Goal: Navigation & Orientation: Find specific page/section

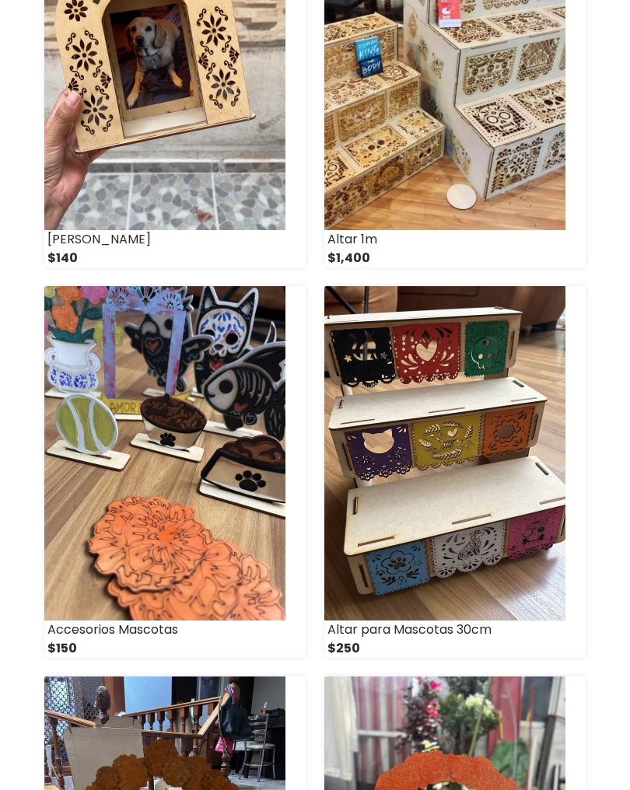
scroll to position [491, 0]
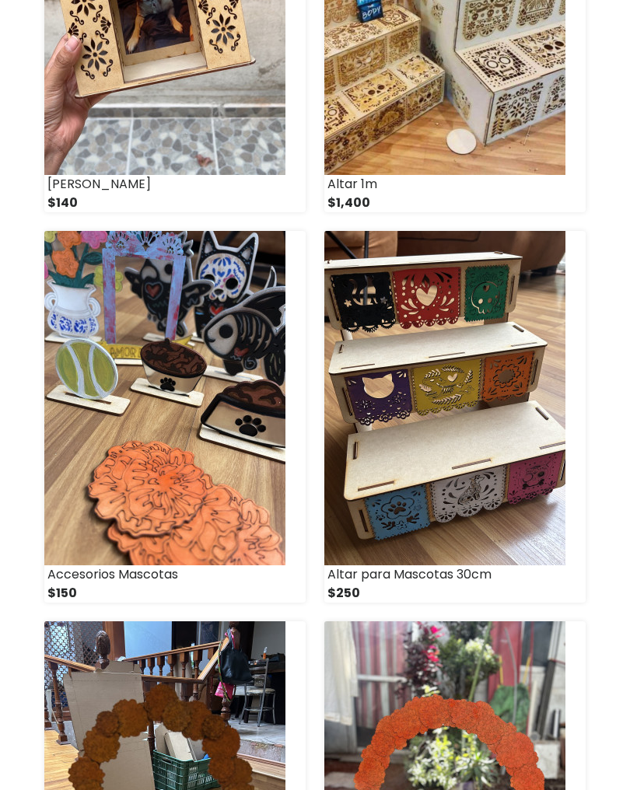
click at [135, 429] on img at bounding box center [164, 399] width 241 height 334
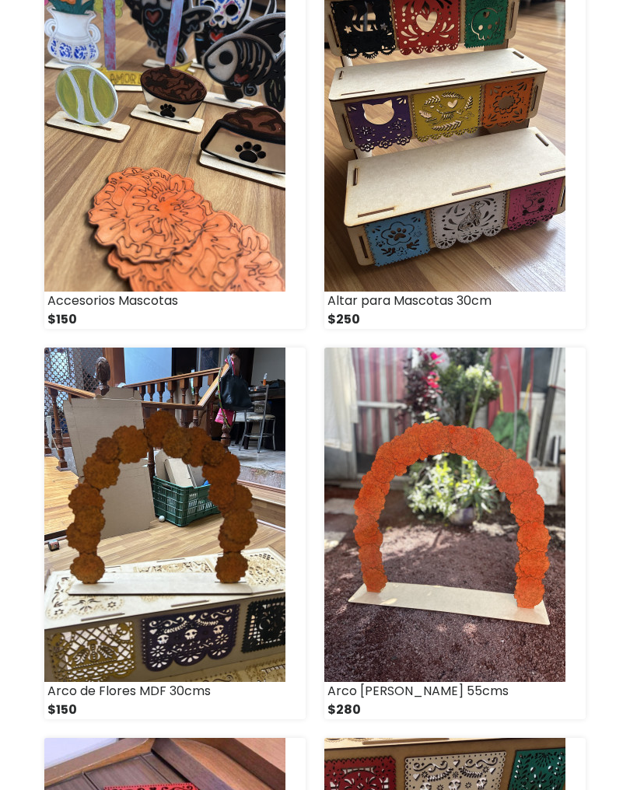
scroll to position [766, 0]
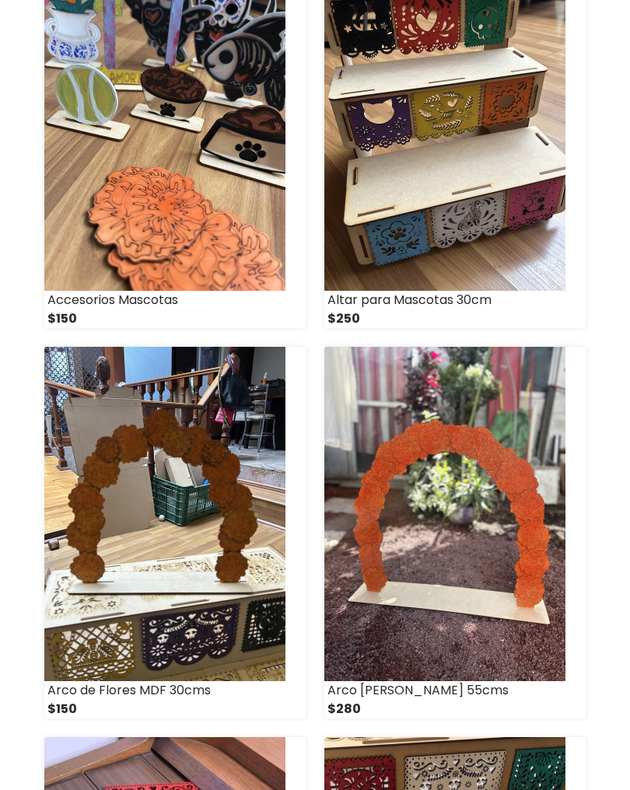
click at [127, 506] on img at bounding box center [164, 515] width 241 height 334
click at [453, 482] on img at bounding box center [444, 514] width 241 height 334
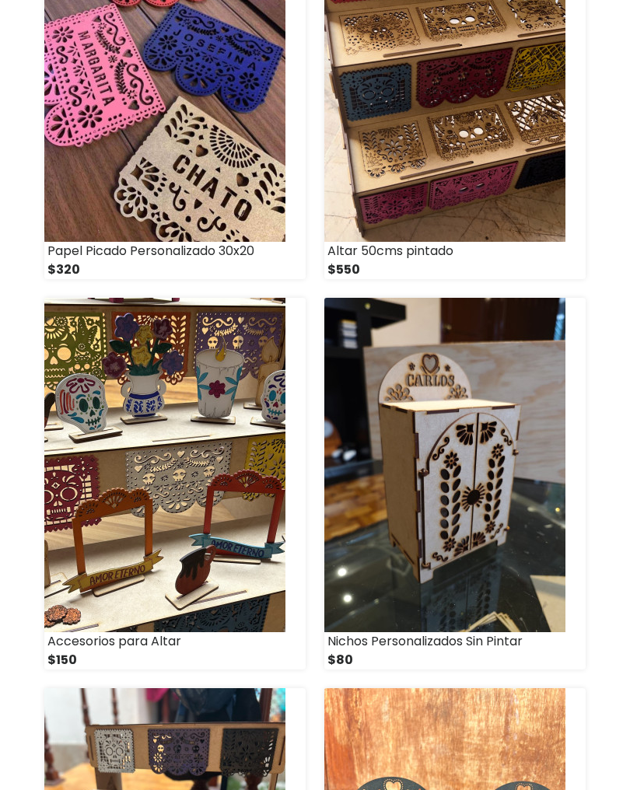
scroll to position [1597, 0]
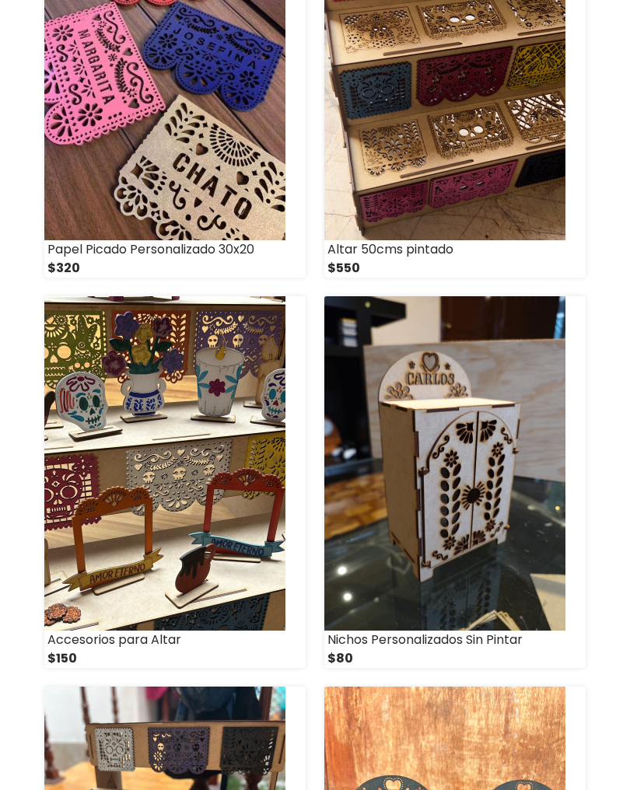
click at [145, 443] on img at bounding box center [164, 464] width 241 height 334
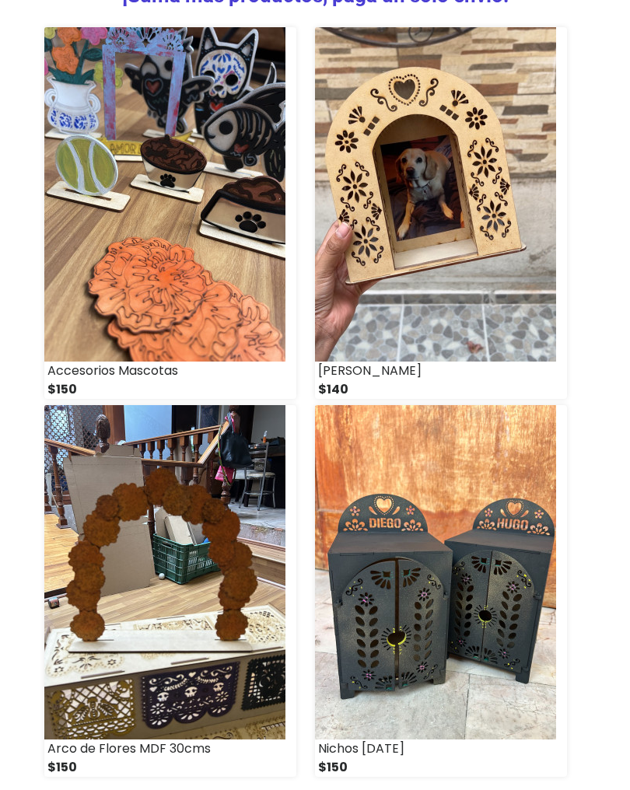
scroll to position [936, 0]
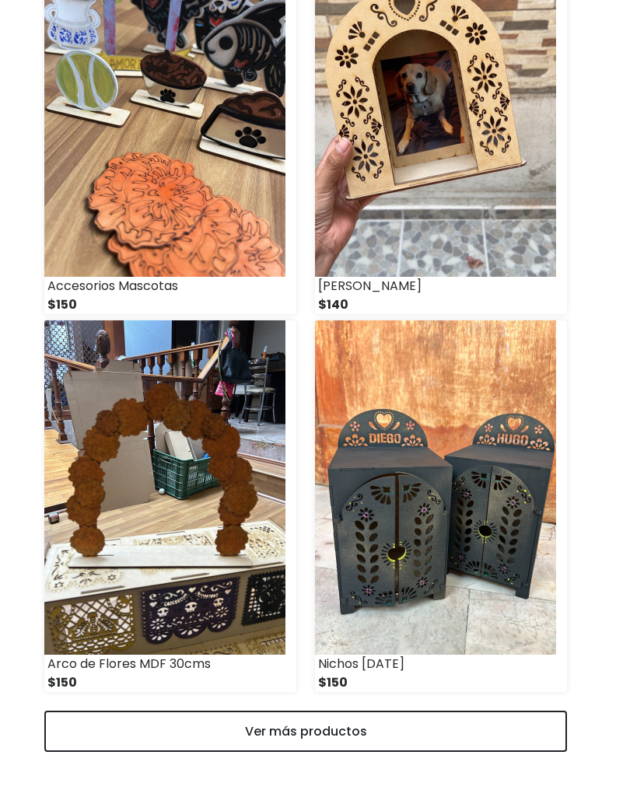
click at [202, 711] on link "Ver más productos" at bounding box center [305, 731] width 523 height 41
click at [186, 713] on link "Ver más productos" at bounding box center [305, 731] width 523 height 41
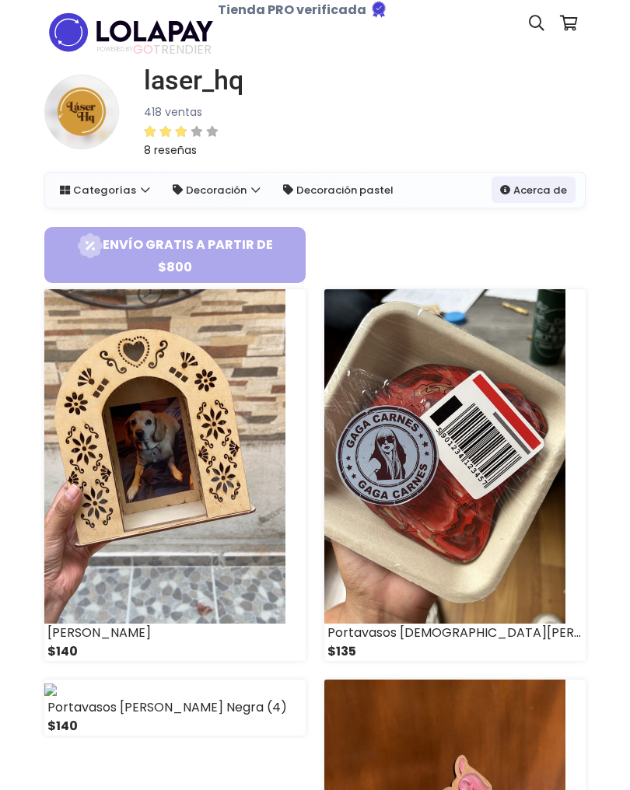
click at [110, 195] on link "Categorías" at bounding box center [104, 189] width 107 height 26
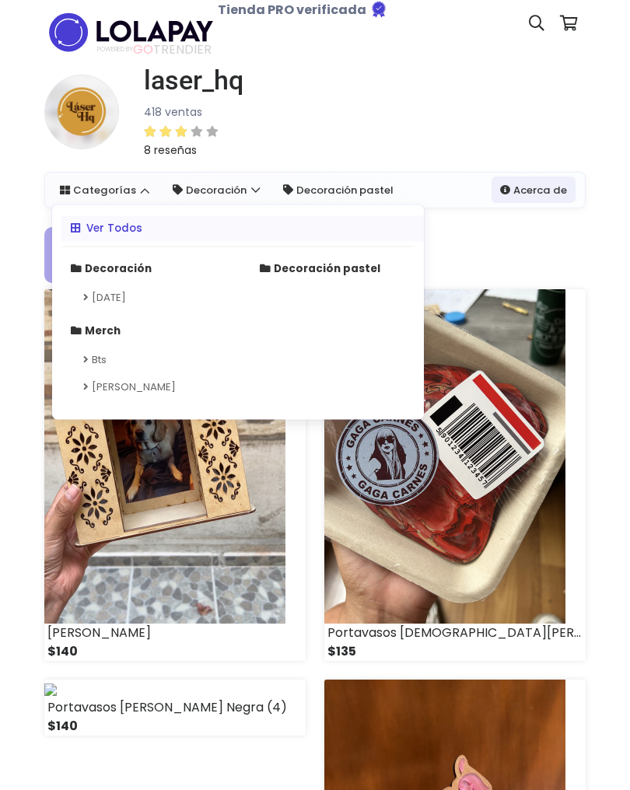
click at [131, 294] on link "[DATE]" at bounding box center [143, 297] width 170 height 28
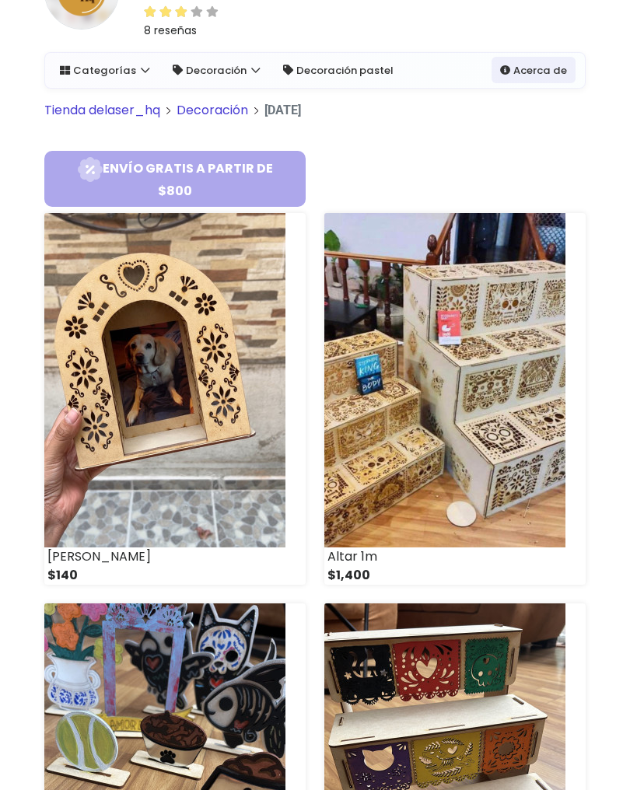
scroll to position [112, 0]
